Goal: Task Accomplishment & Management: Manage account settings

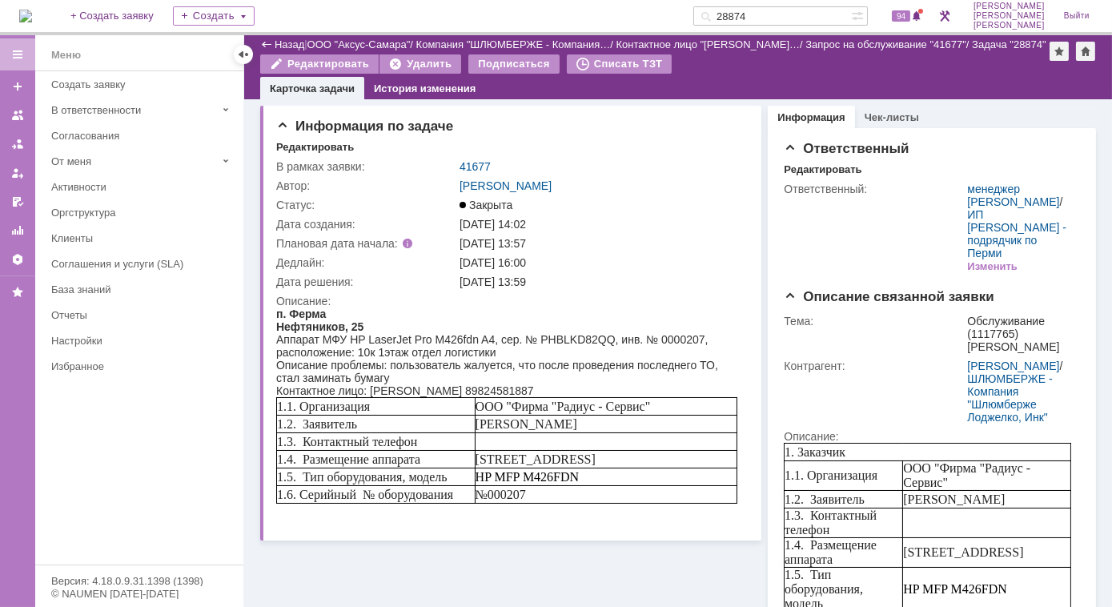
scroll to position [606, 0]
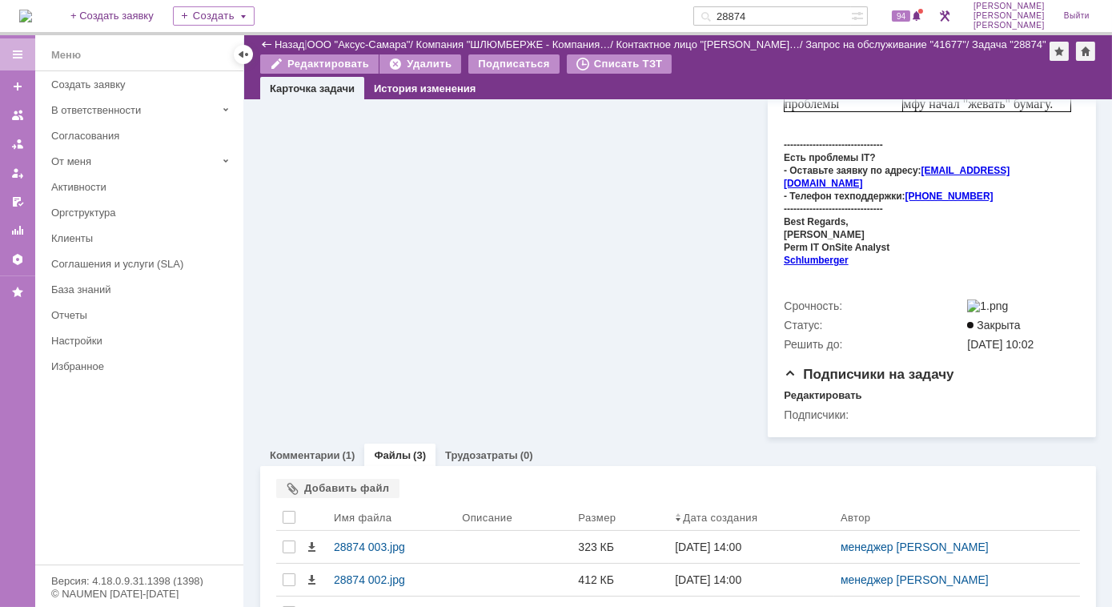
click at [32, 16] on img at bounding box center [25, 16] width 13 height 13
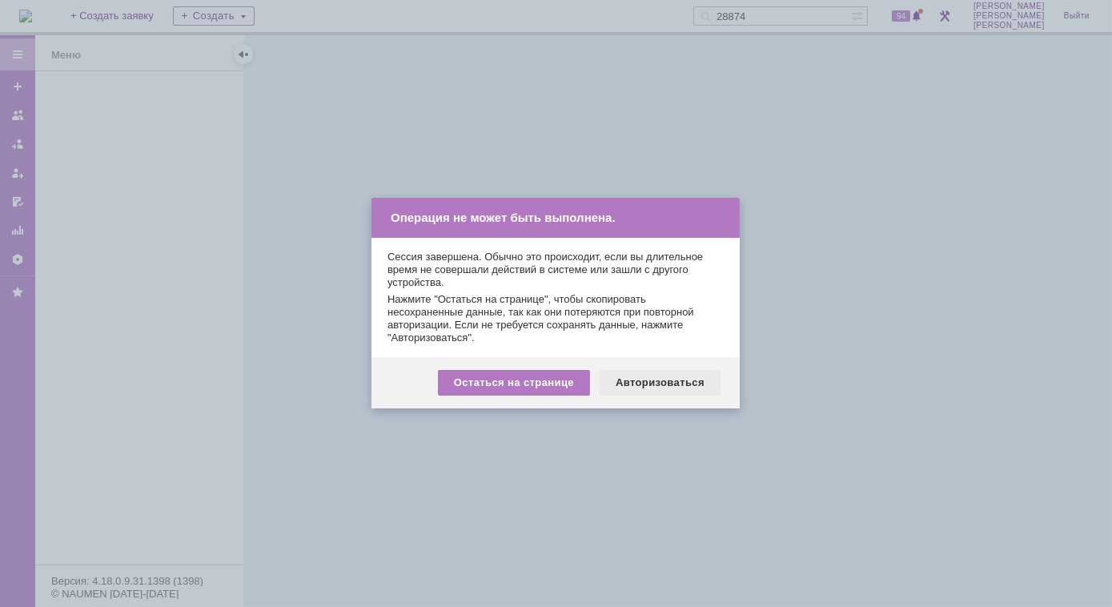
click at [667, 385] on div "Авторизоваться" at bounding box center [659, 383] width 121 height 26
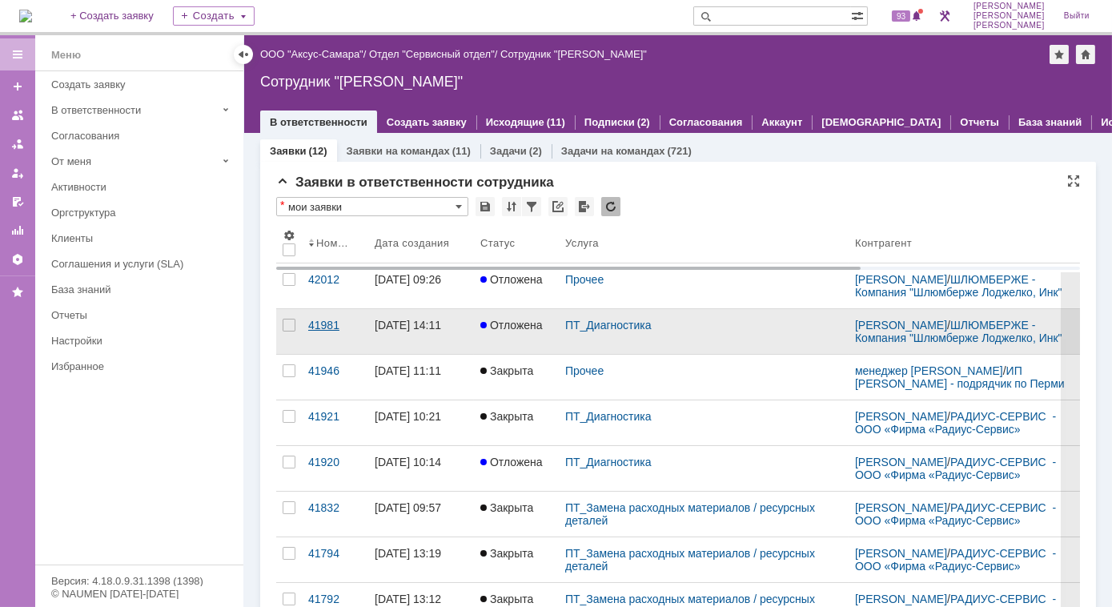
click at [316, 331] on div "41981" at bounding box center [335, 325] width 54 height 13
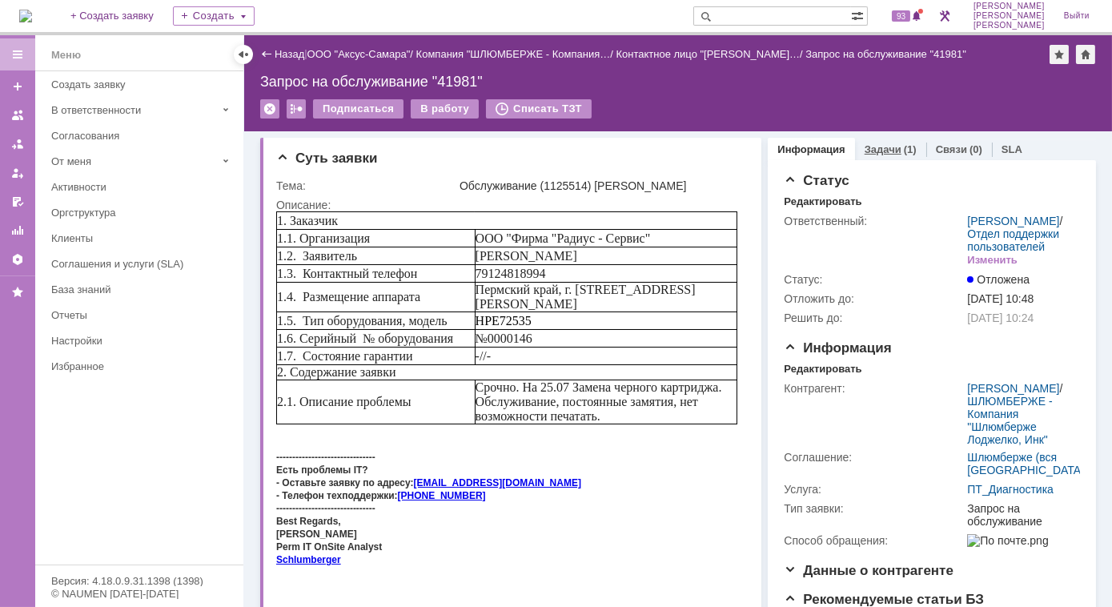
click at [876, 154] on link "Задачи" at bounding box center [882, 149] width 37 height 12
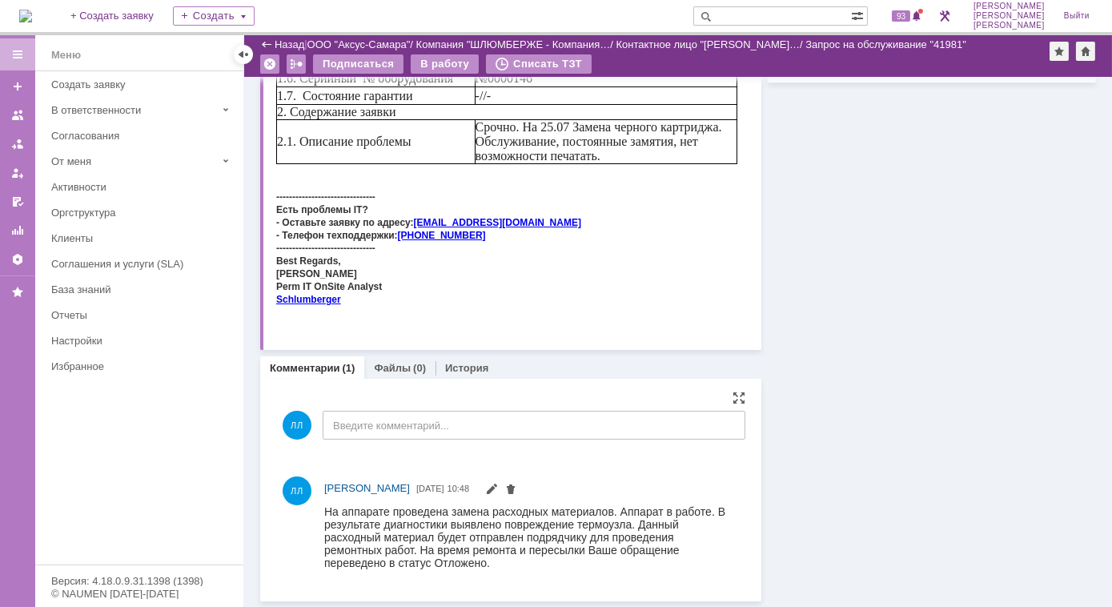
scroll to position [205, 0]
click at [391, 367] on link "Файлы" at bounding box center [392, 369] width 37 height 12
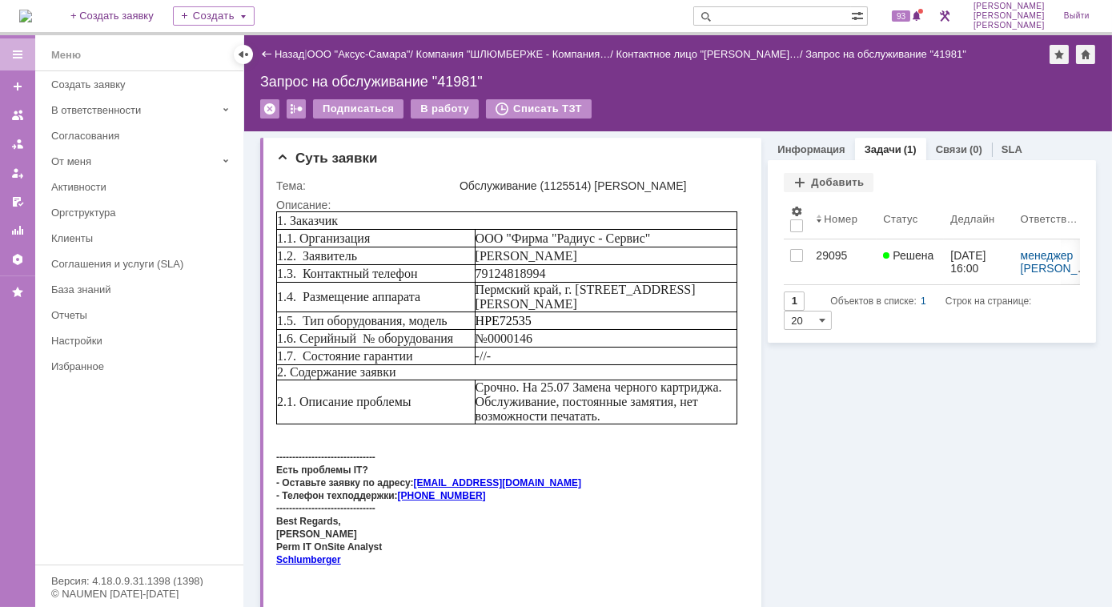
click at [29, 15] on img at bounding box center [25, 16] width 13 height 13
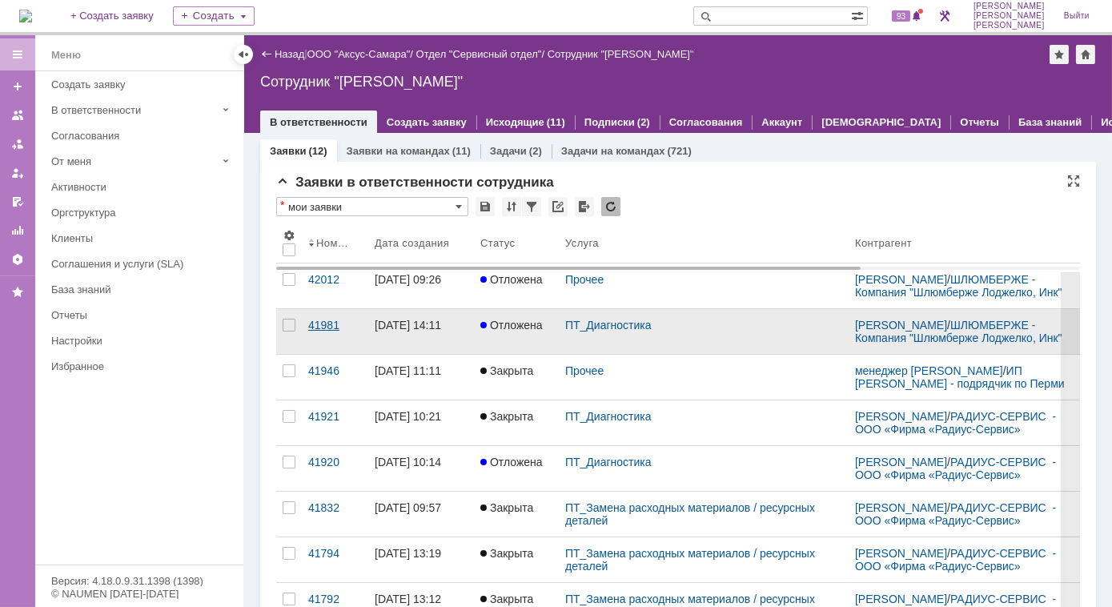
click at [306, 339] on link "41981" at bounding box center [335, 331] width 66 height 45
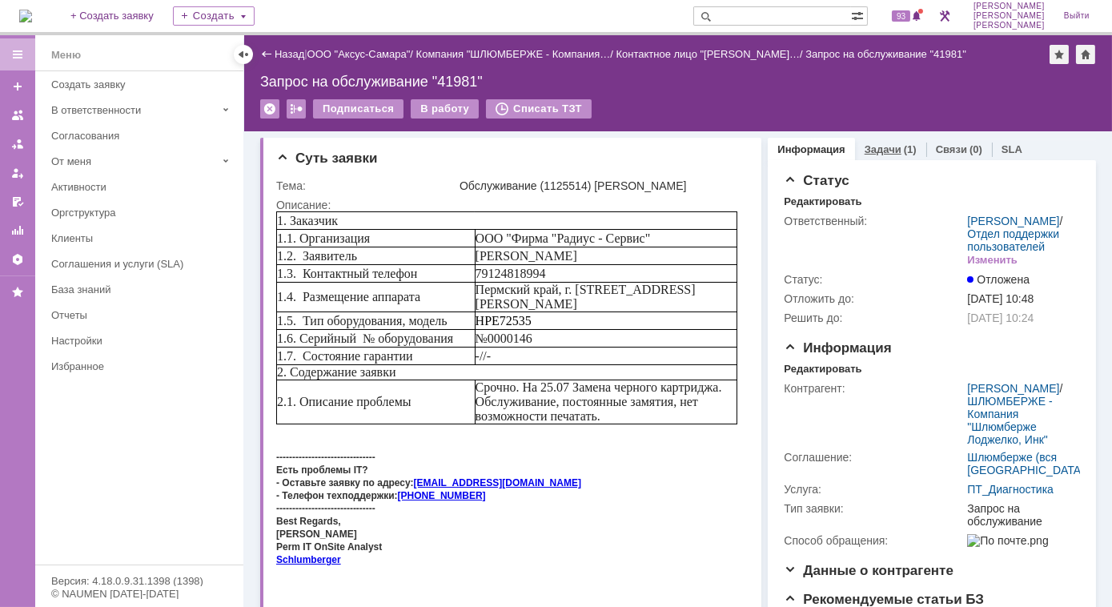
click at [872, 152] on link "Задачи" at bounding box center [882, 149] width 37 height 12
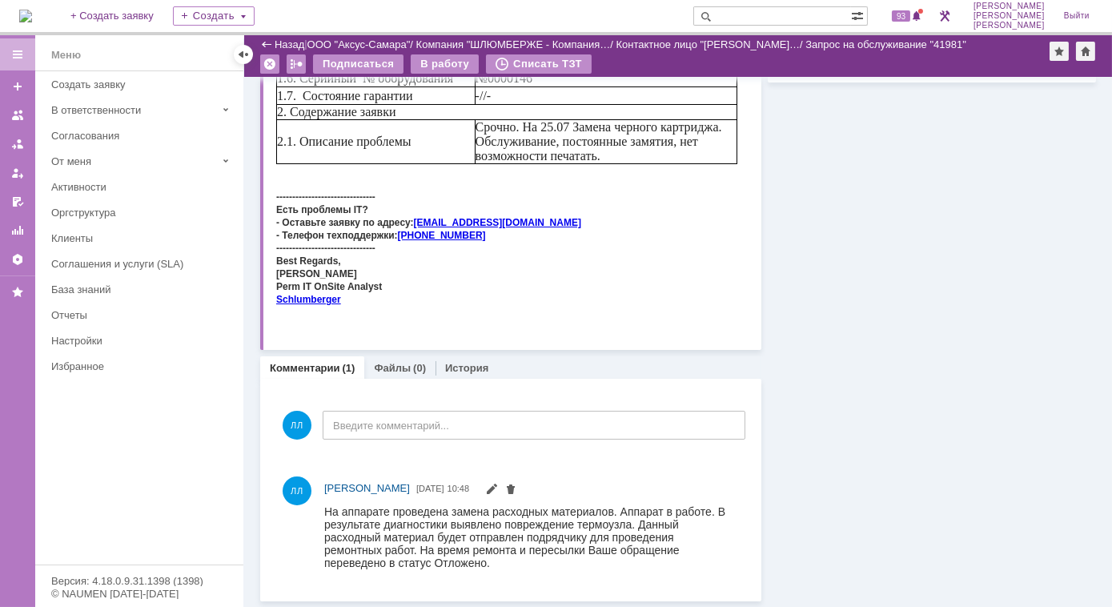
scroll to position [205, 0]
click at [32, 20] on img at bounding box center [25, 16] width 13 height 13
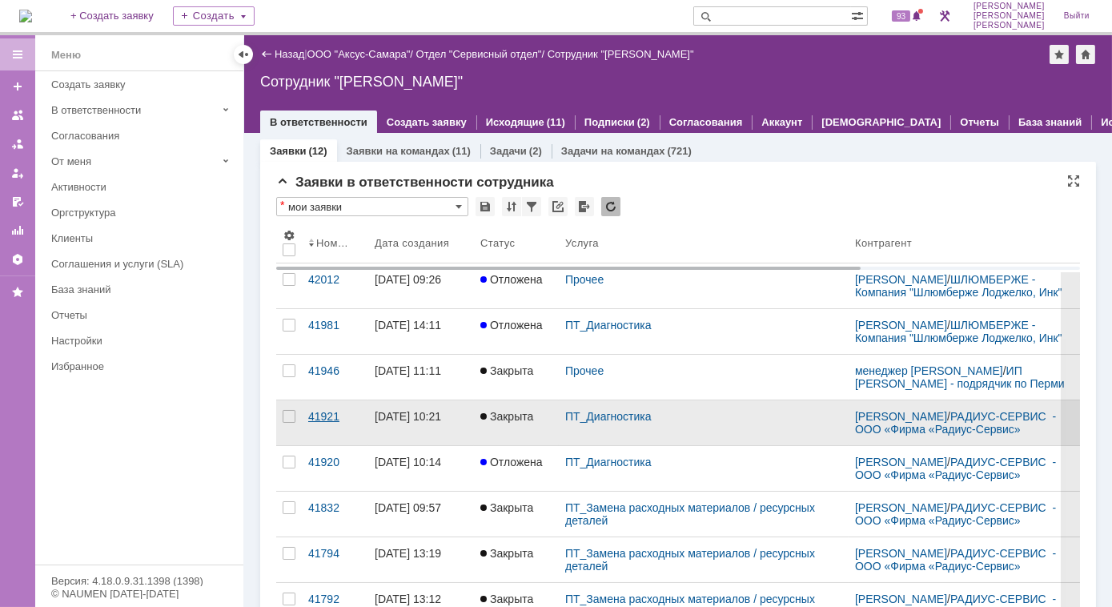
click at [314, 423] on div "41921" at bounding box center [335, 416] width 54 height 13
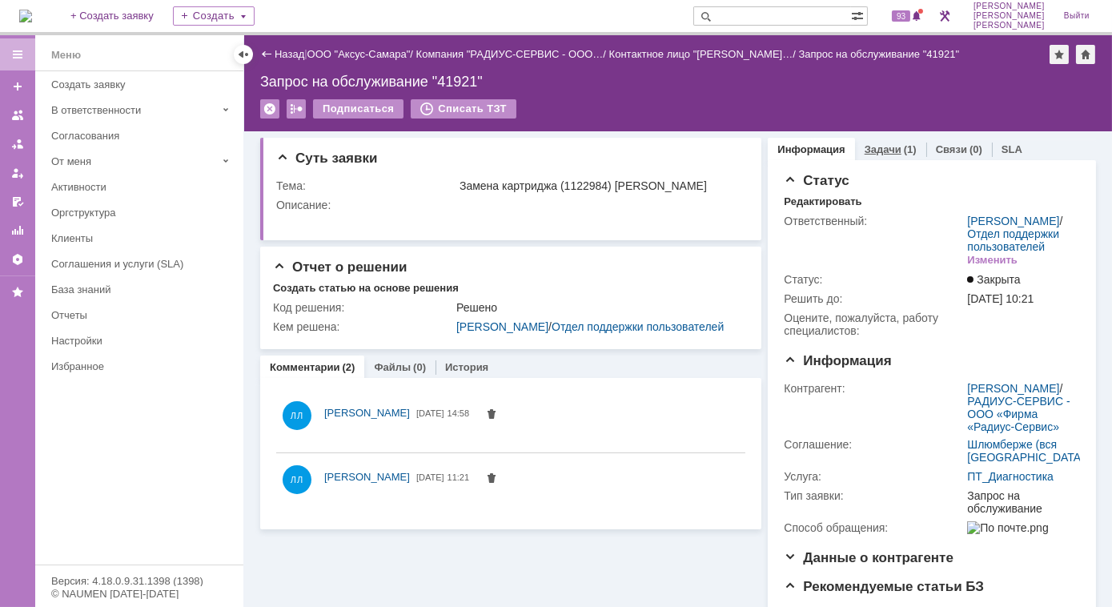
click at [867, 146] on link "Задачи" at bounding box center [882, 149] width 37 height 12
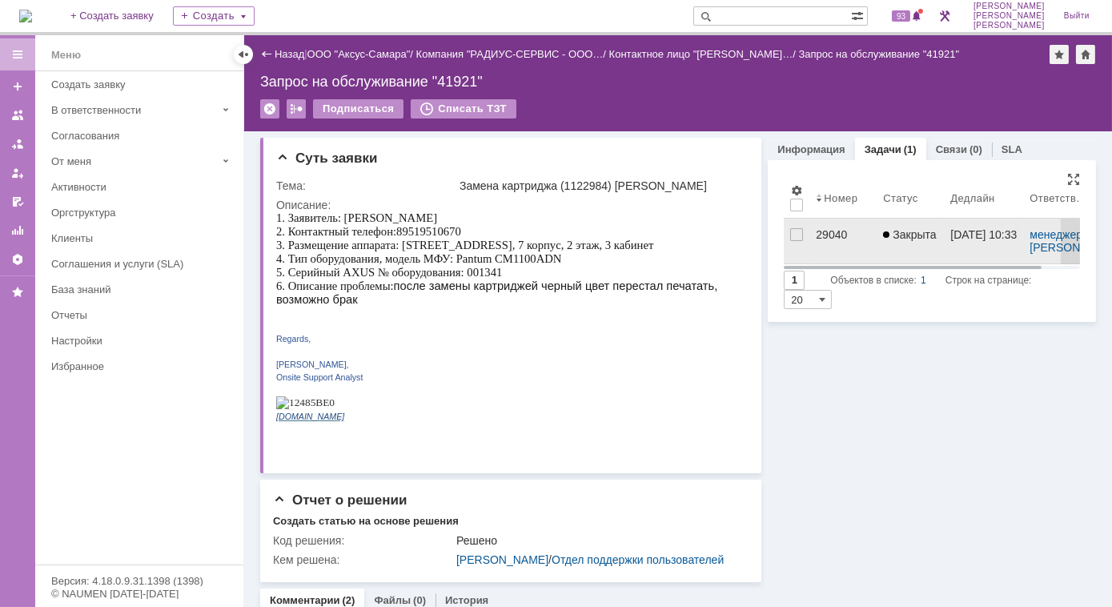
click at [825, 235] on div "29040" at bounding box center [843, 234] width 54 height 13
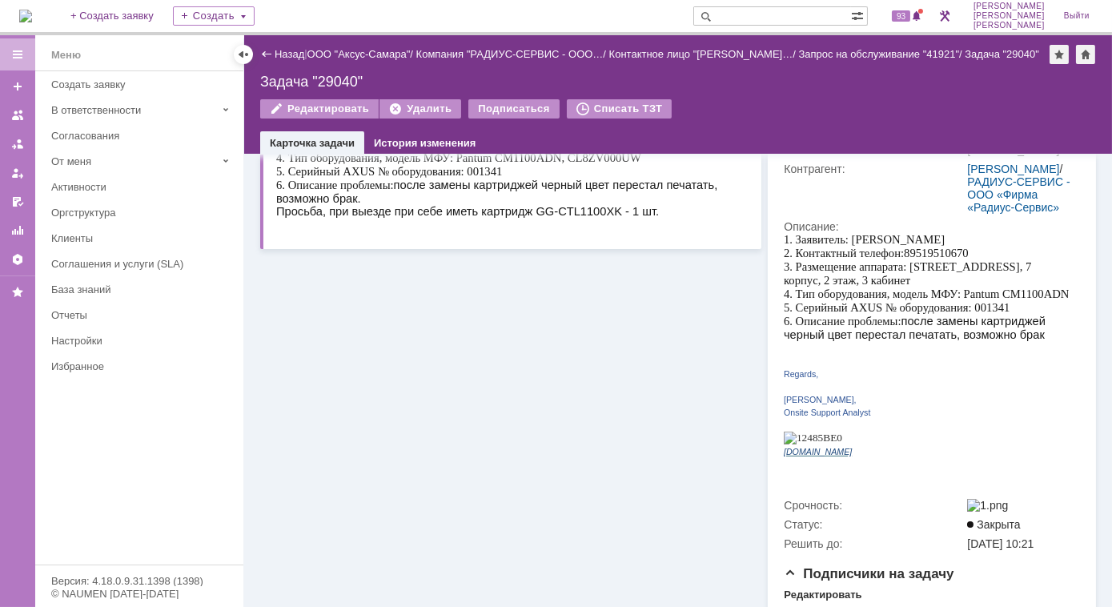
scroll to position [363, 0]
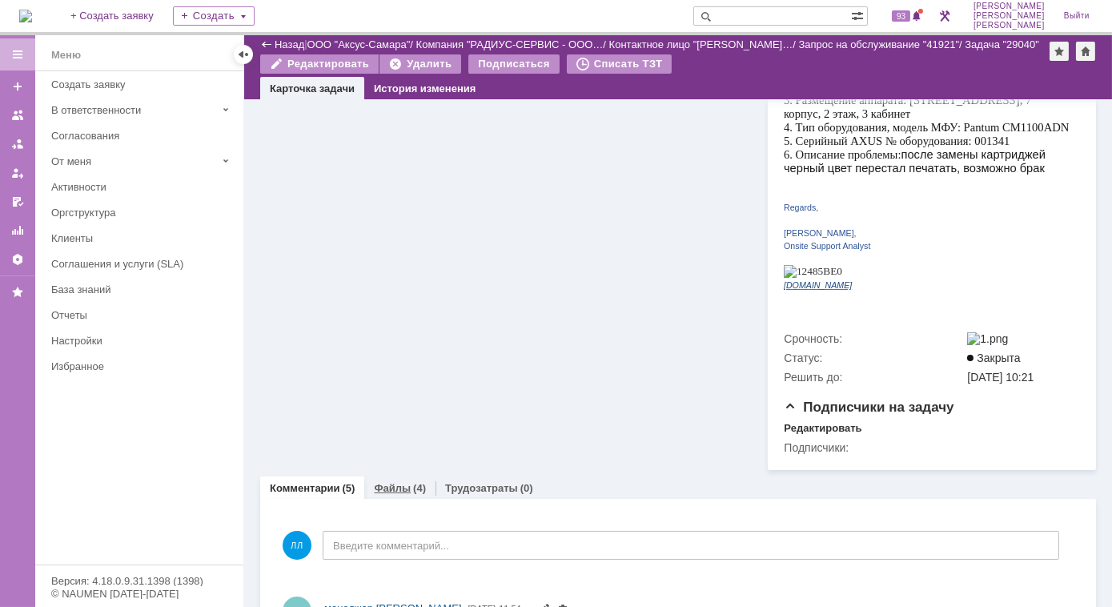
click at [403, 482] on link "Файлы" at bounding box center [392, 488] width 37 height 12
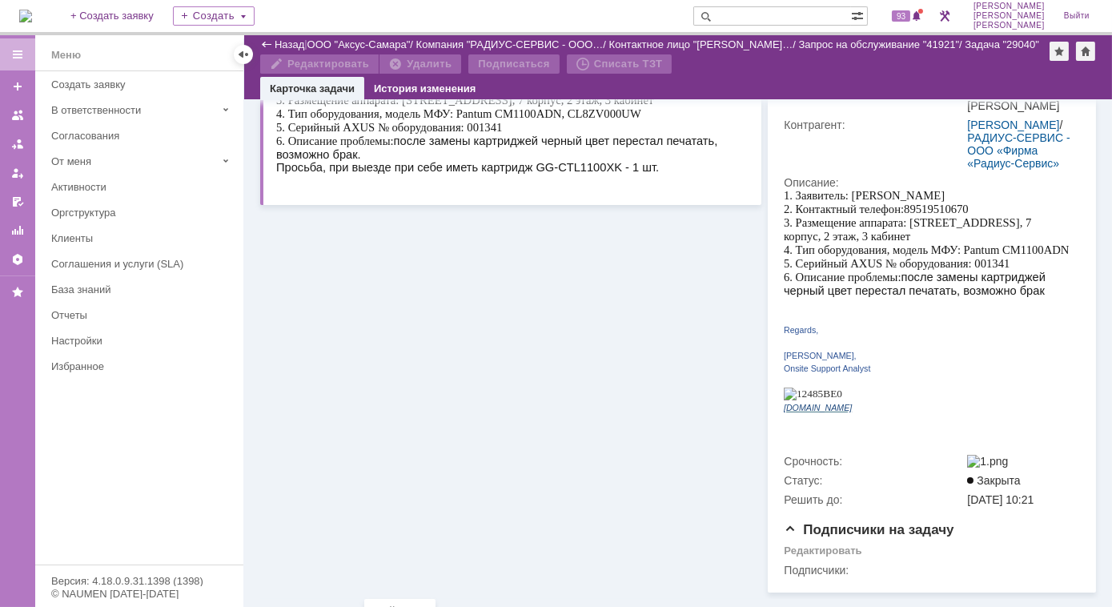
scroll to position [363, 0]
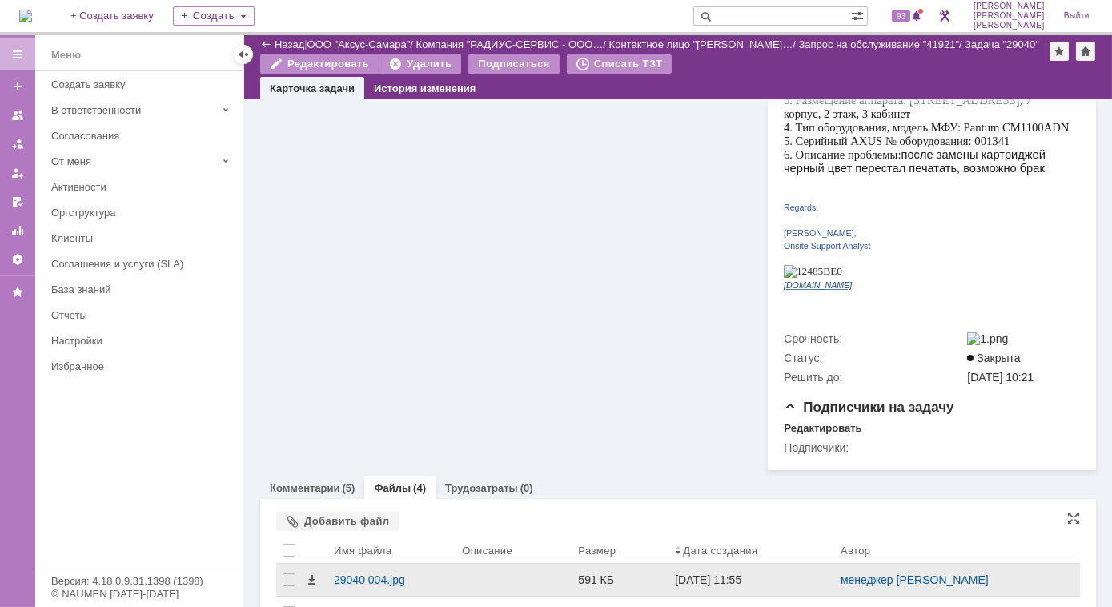
click at [387, 563] on div "29040 004.jpg" at bounding box center [391, 579] width 128 height 32
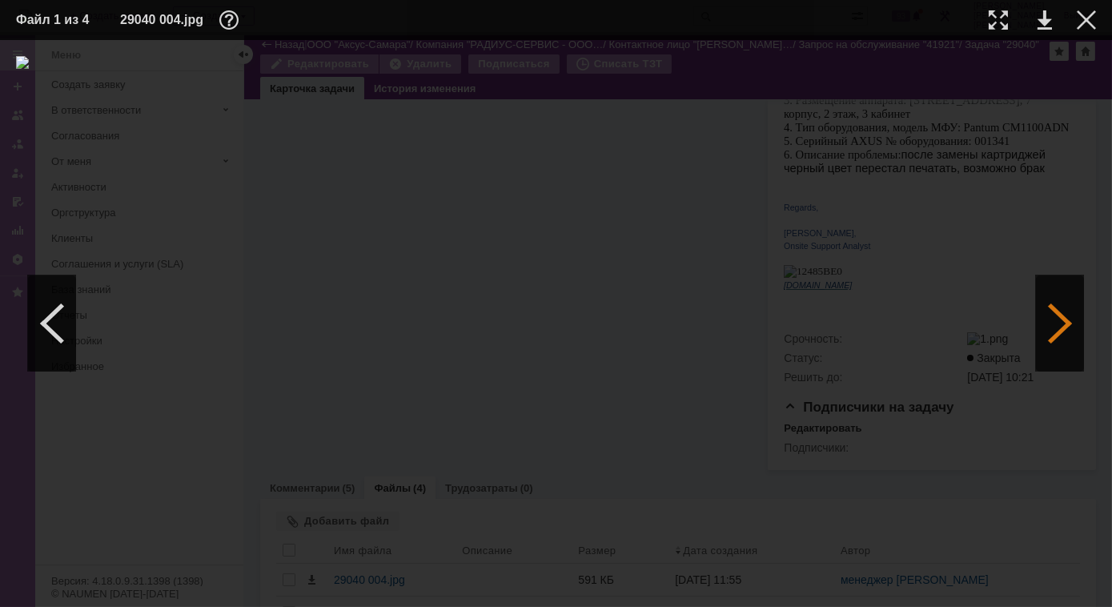
click at [1069, 323] on div at bounding box center [1060, 323] width 48 height 96
click at [1065, 323] on div at bounding box center [1060, 323] width 48 height 96
click at [1069, 327] on div at bounding box center [1060, 323] width 48 height 96
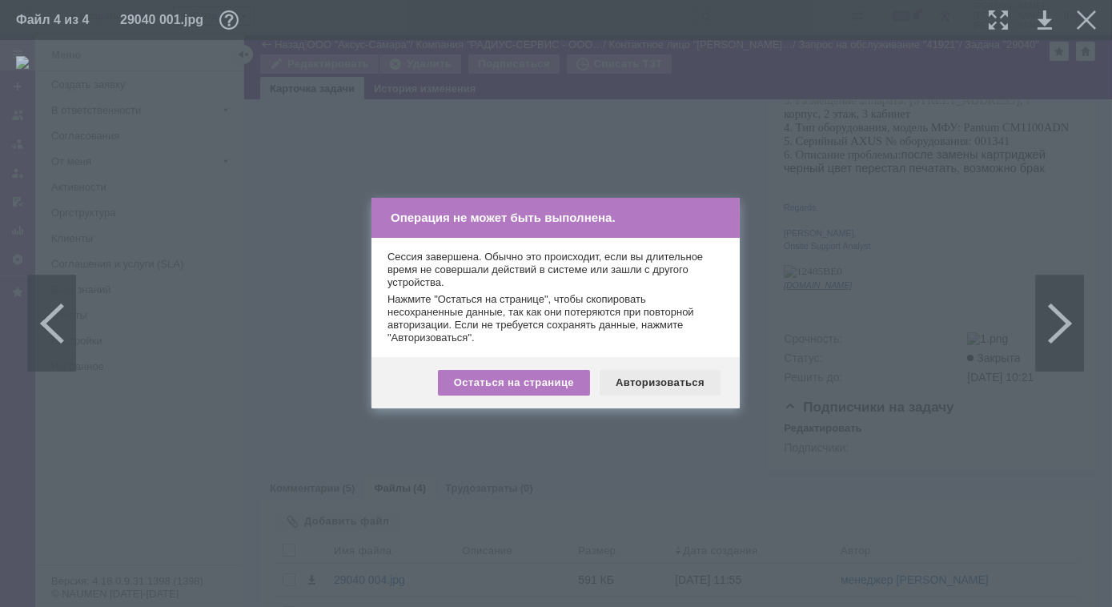
click at [670, 387] on div "Авторизоваться" at bounding box center [659, 383] width 121 height 26
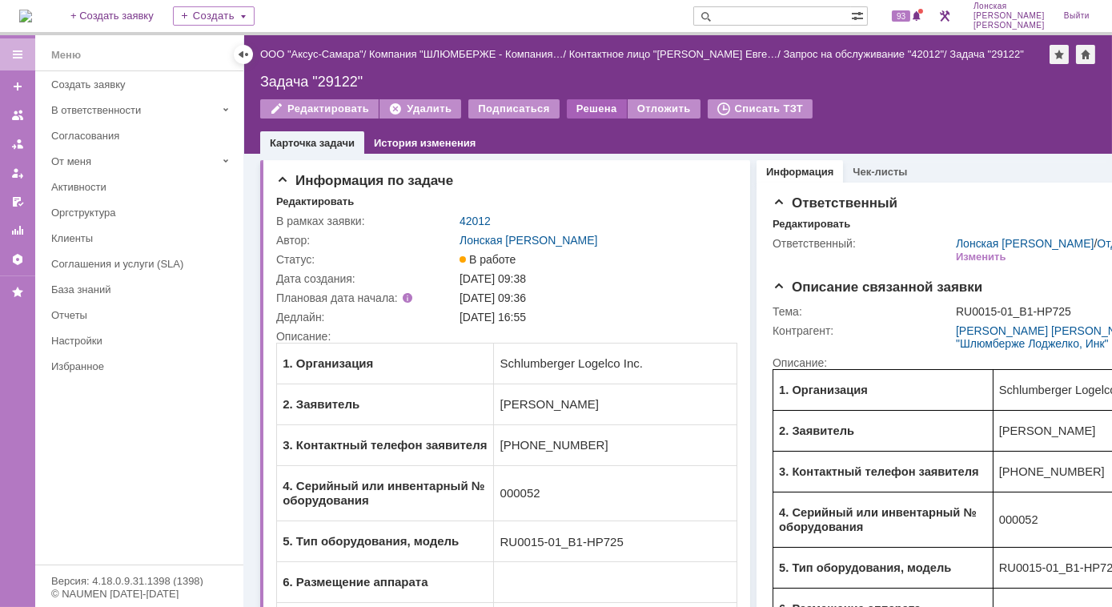
click at [595, 110] on div "Решена" at bounding box center [597, 108] width 60 height 19
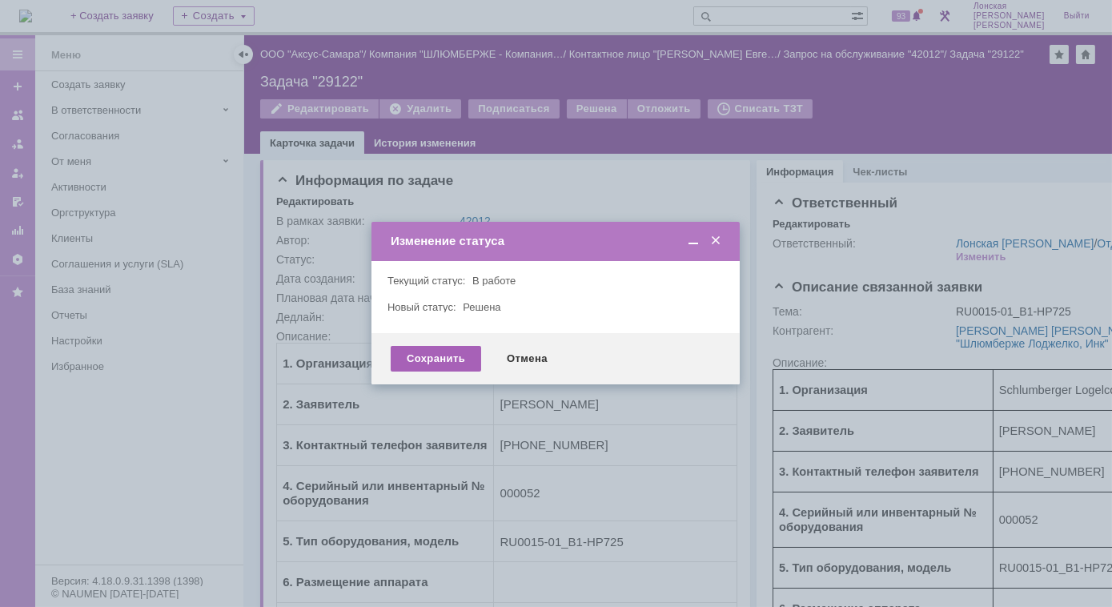
click at [436, 359] on div "Сохранить" at bounding box center [436, 359] width 90 height 26
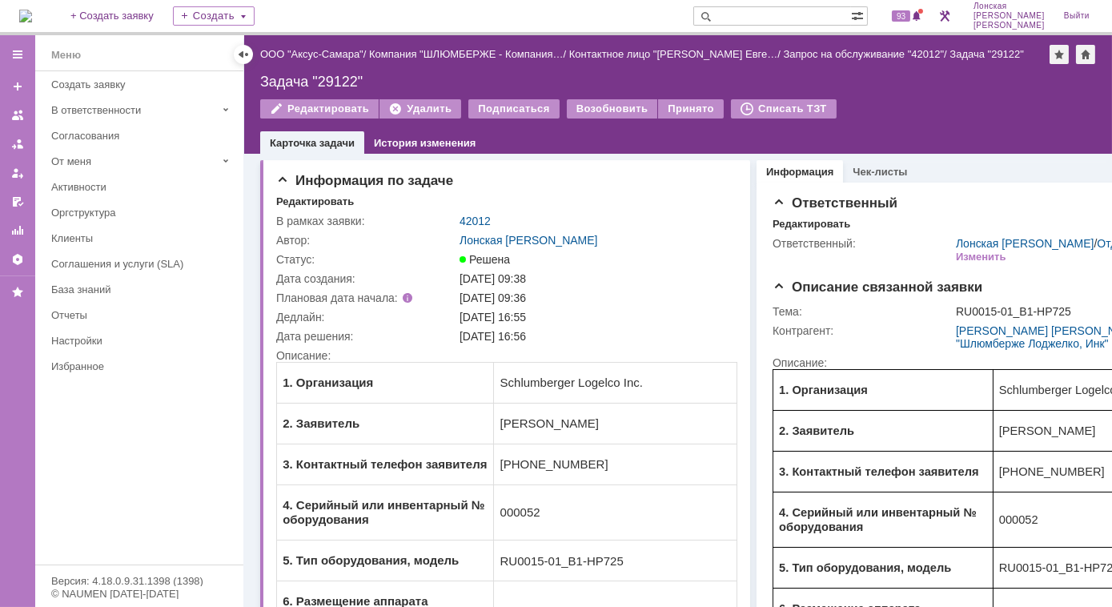
click at [32, 21] on img at bounding box center [25, 16] width 13 height 13
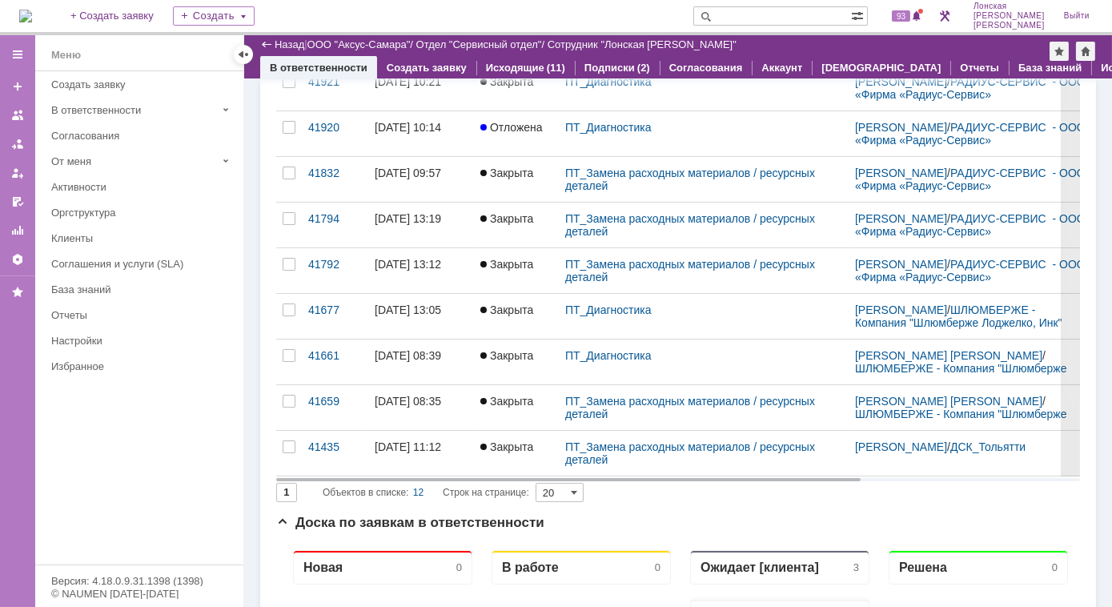
scroll to position [291, 0]
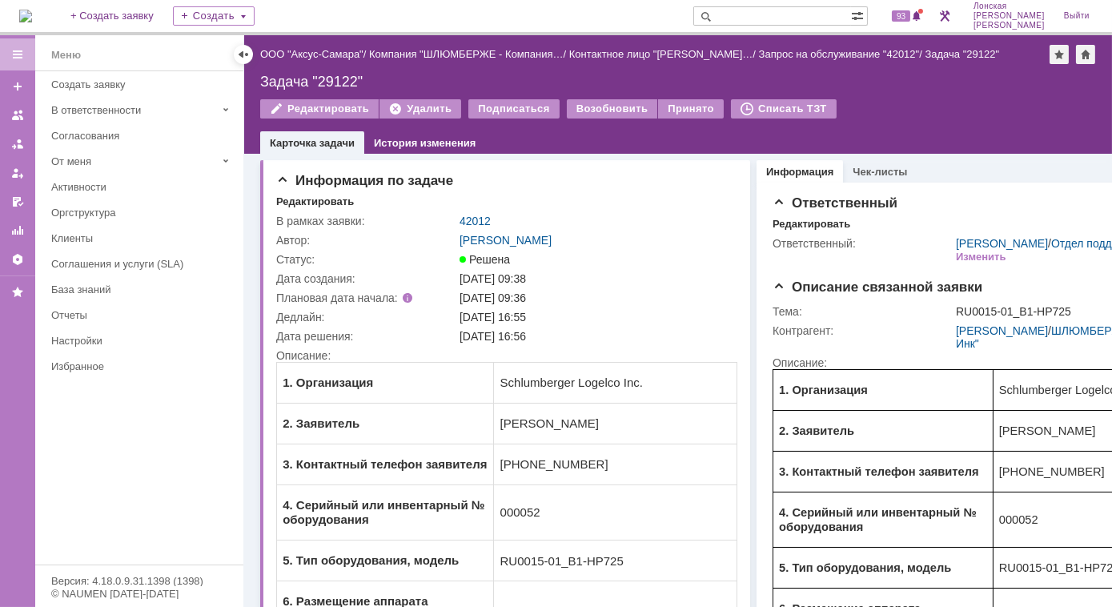
click at [32, 22] on img at bounding box center [25, 16] width 13 height 13
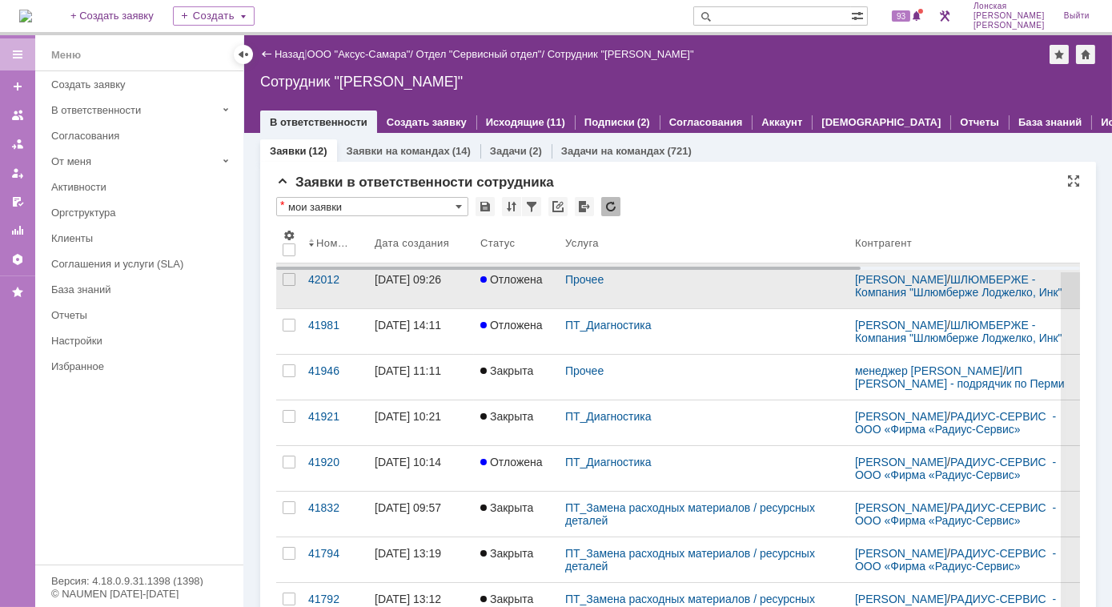
click at [401, 285] on div "[DATE] 09:26" at bounding box center [408, 279] width 66 height 13
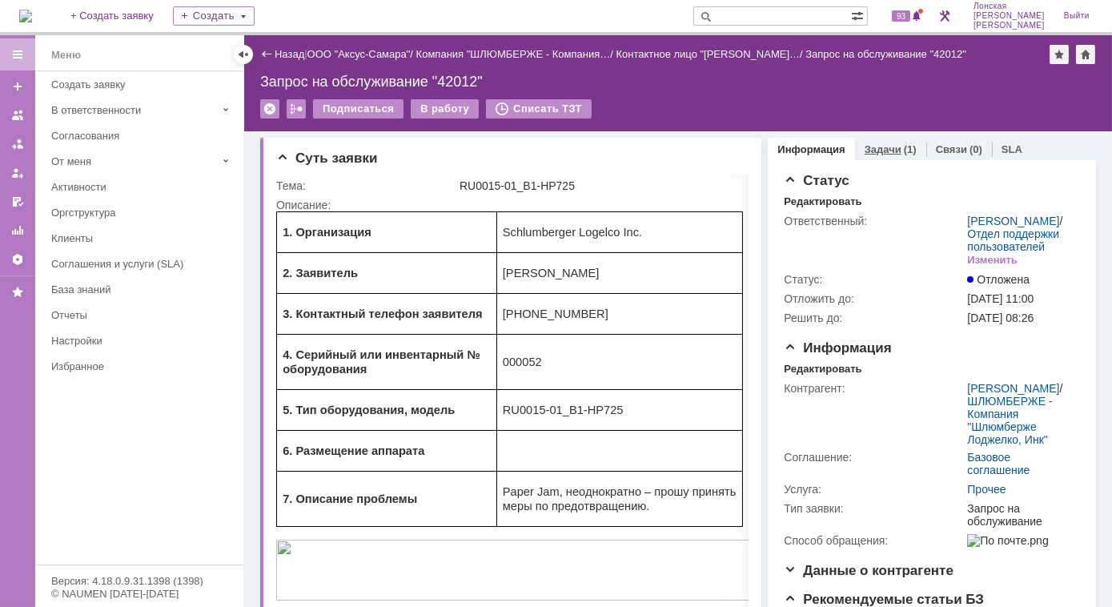
click at [880, 144] on link "Задачи" at bounding box center [882, 149] width 37 height 12
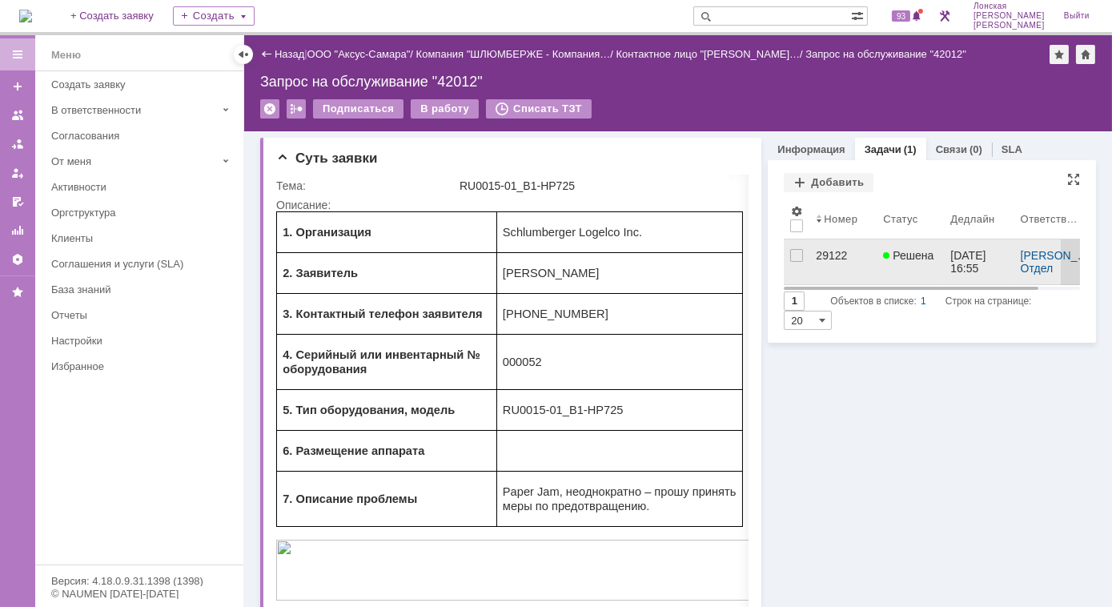
click at [824, 257] on div "29122" at bounding box center [843, 255] width 54 height 13
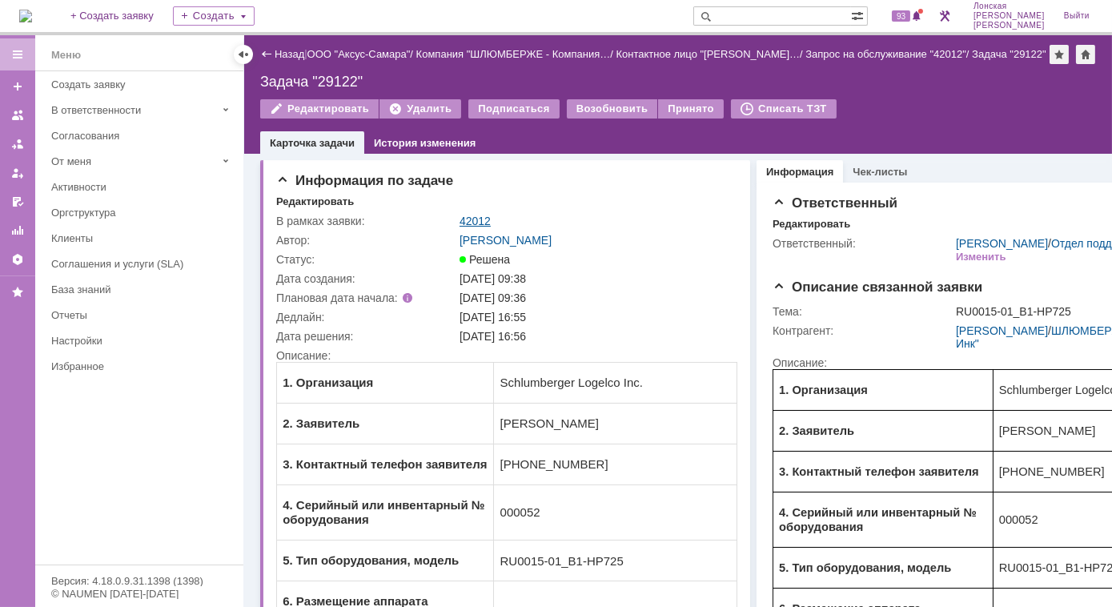
click at [475, 227] on link "42012" at bounding box center [474, 221] width 31 height 13
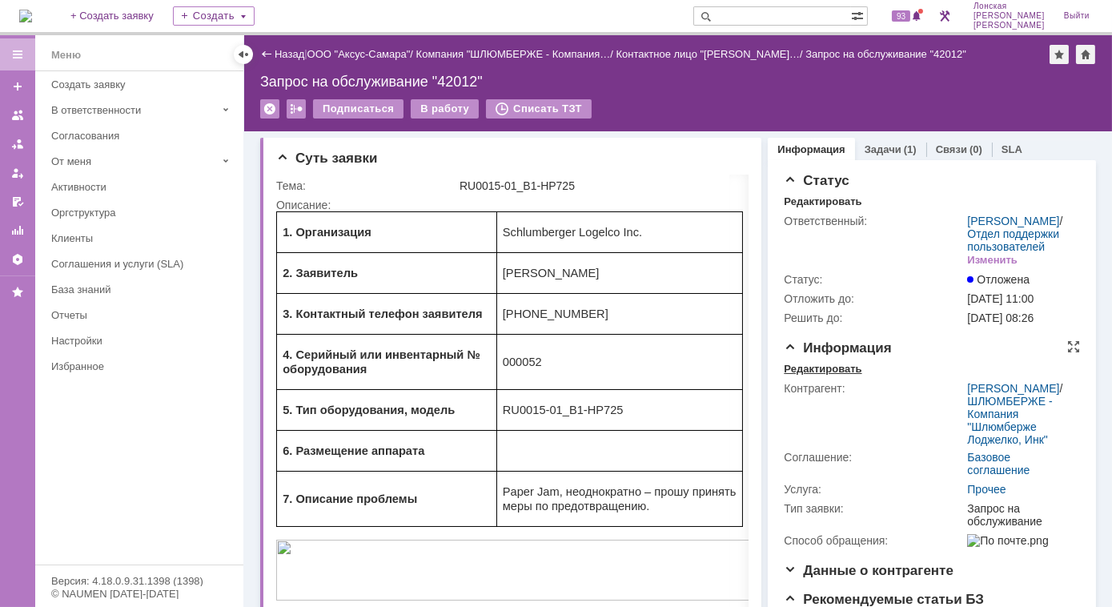
click at [830, 375] on div "Редактировать" at bounding box center [823, 369] width 78 height 13
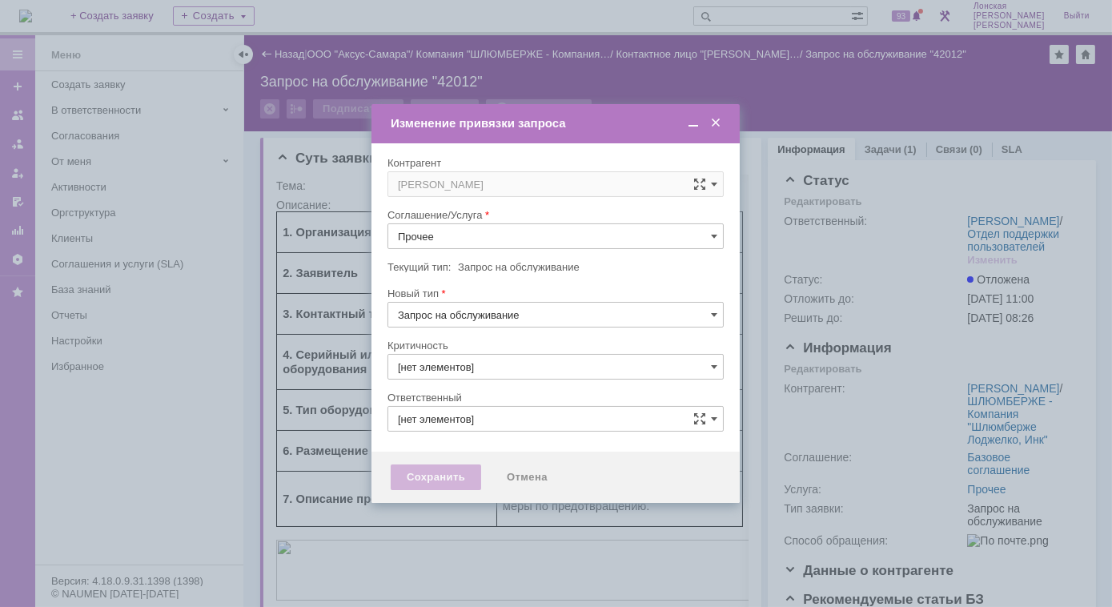
type input "3. Низкая"
type input "[PERSON_NAME]"
type input "[не указано]"
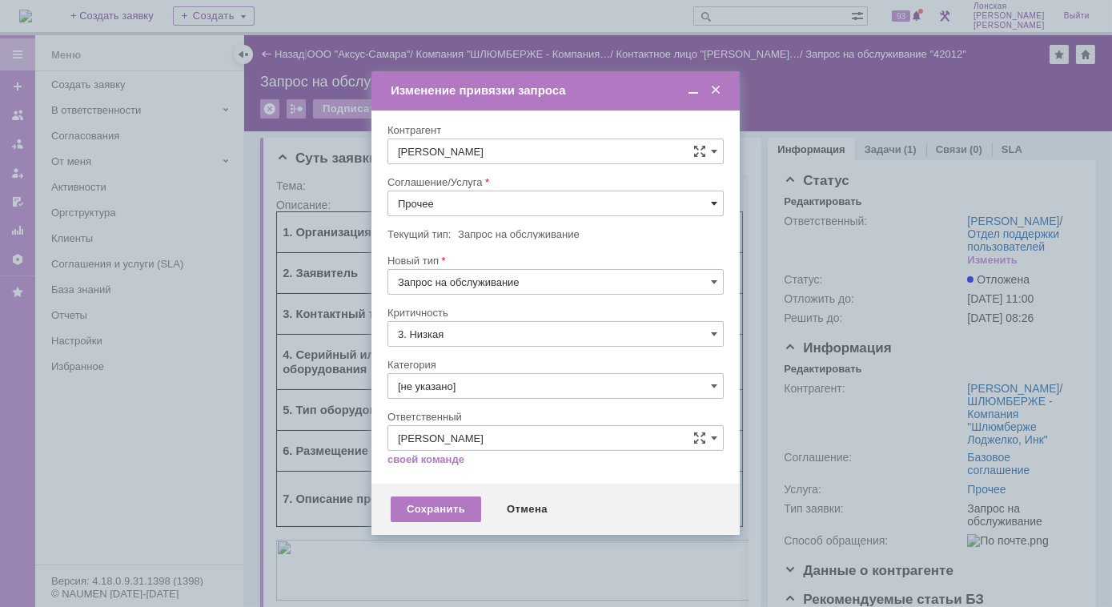
click at [715, 204] on span at bounding box center [714, 203] width 6 height 13
click at [505, 286] on span "Выезд инженера" at bounding box center [555, 285] width 315 height 13
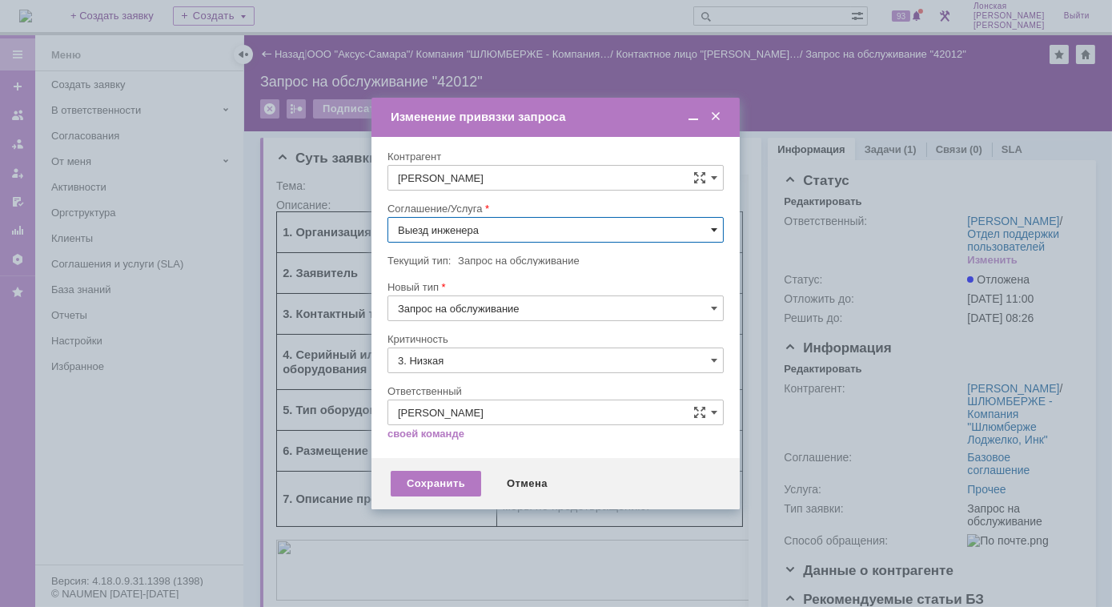
click at [711, 230] on span at bounding box center [714, 229] width 6 height 13
click at [484, 308] on span "ПТ_Диагностика" at bounding box center [555, 312] width 315 height 13
type input "ПТ_Диагностика"
click at [452, 479] on div "Сохранить" at bounding box center [436, 484] width 90 height 26
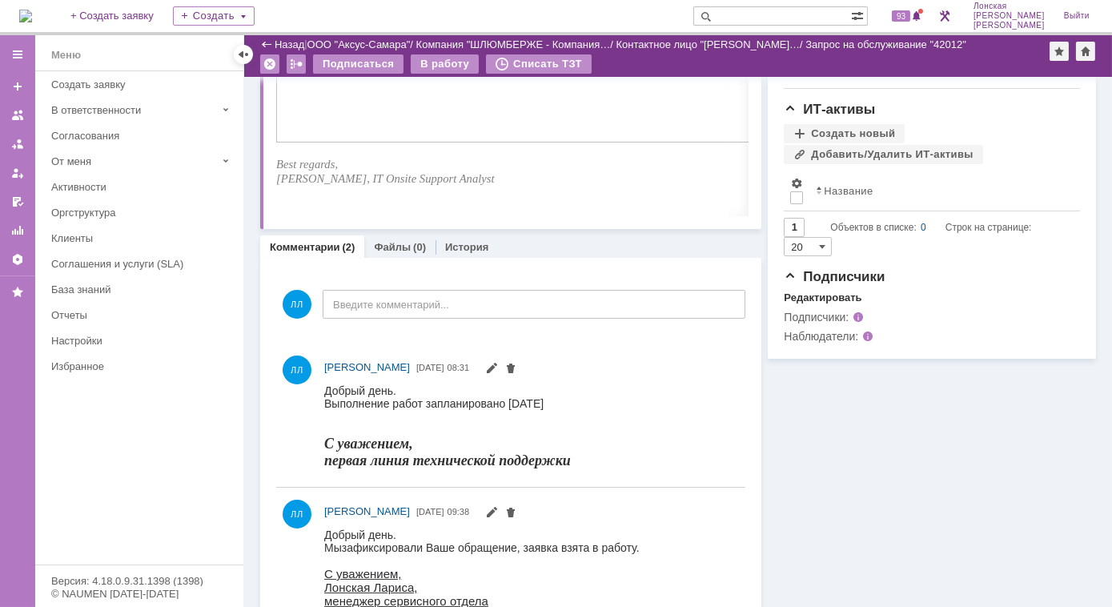
scroll to position [997, 0]
